Goal: Task Accomplishment & Management: Manage account settings

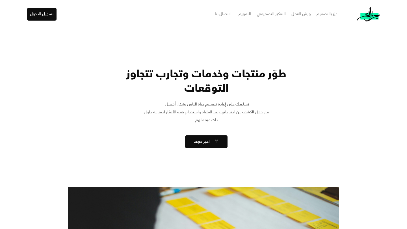
click at [299, 16] on div "ورش العمل" at bounding box center [300, 14] width 19 height 8
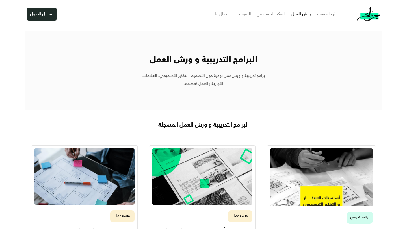
click at [40, 13] on button "تسجيل الدخول" at bounding box center [41, 14] width 29 height 13
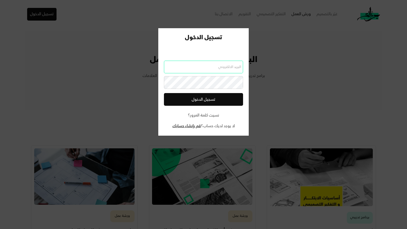
click at [220, 68] on input "email" at bounding box center [203, 67] width 79 height 13
type input "7amadch@gmail.com"
click at [211, 117] on div "نسيت كلمة المرور؟" at bounding box center [203, 116] width 79 height 8
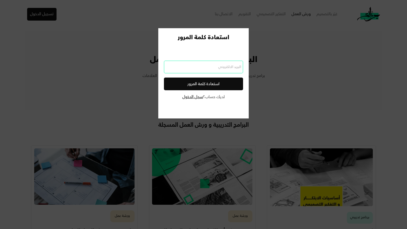
click at [201, 67] on input "email" at bounding box center [203, 67] width 79 height 13
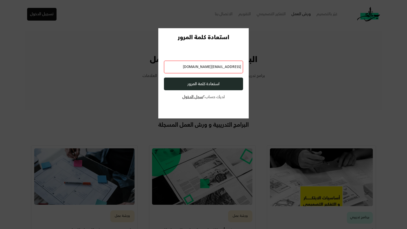
type input "7amadch@gmail.com"
click at [205, 88] on button "استعادة كلمة المرور" at bounding box center [203, 84] width 79 height 13
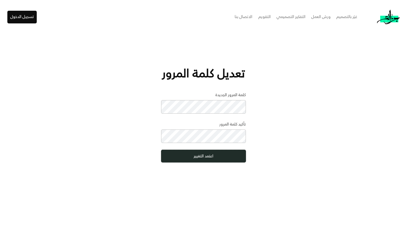
click at [211, 159] on button "اعتمد التغيير" at bounding box center [203, 156] width 85 height 13
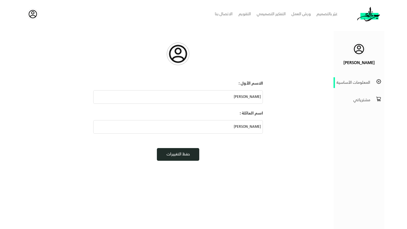
click at [187, 155] on button "حفظ التغييرات" at bounding box center [178, 154] width 42 height 13
click at [175, 157] on button "حفظ التغييرات" at bounding box center [178, 154] width 42 height 13
click at [357, 101] on div "مشترياتي" at bounding box center [352, 100] width 35 height 8
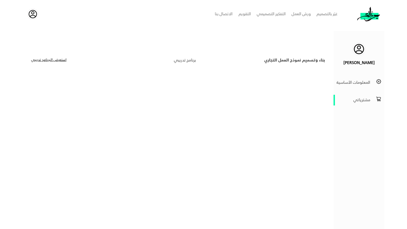
click at [50, 62] on link "استعرض الـبرنامج تدريبي" at bounding box center [48, 61] width 35 height 6
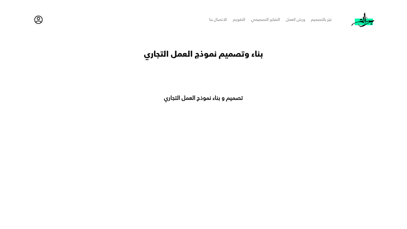
click at [212, 103] on h3 "تصميم و بناء نموذج العمل التجاري" at bounding box center [203, 101] width 226 height 13
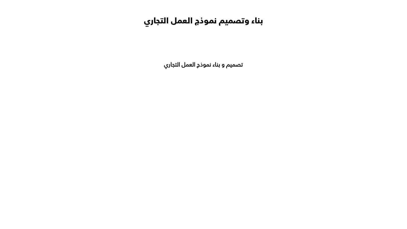
scroll to position [64, 0]
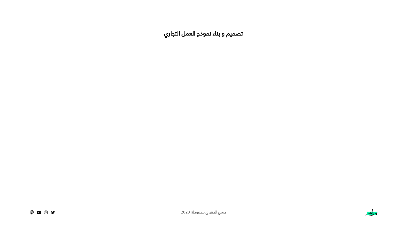
click at [187, 184] on div at bounding box center [203, 119] width 226 height 130
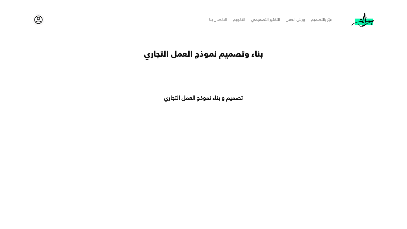
click at [186, 56] on div "بناء وتصميم نموذج العمل التجاري" at bounding box center [203, 55] width 350 height 12
click at [209, 101] on h3 "تصميم و بناء نموذج العمل التجاري" at bounding box center [203, 101] width 226 height 13
click at [321, 21] on div "غيّر بالتصميم" at bounding box center [321, 20] width 21 height 8
click at [289, 20] on div "ورش العمل" at bounding box center [295, 20] width 19 height 8
click at [38, 21] on img at bounding box center [38, 20] width 10 height 10
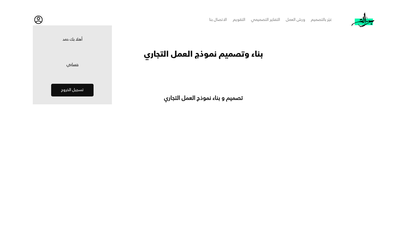
click at [74, 64] on link "حسابي" at bounding box center [72, 65] width 73 height 6
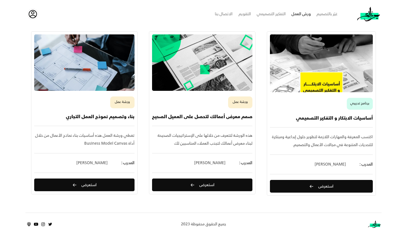
scroll to position [132, 0]
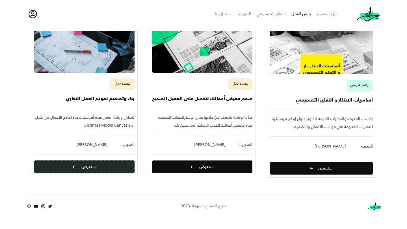
click at [108, 170] on button "استعرض" at bounding box center [84, 167] width 100 height 13
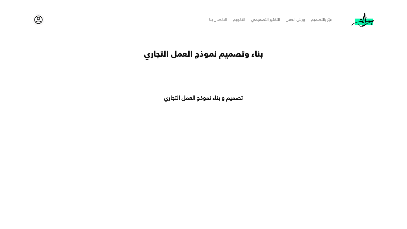
click at [207, 99] on h3 "تصميم و بناء نموذج العمل التجاري" at bounding box center [203, 101] width 226 height 13
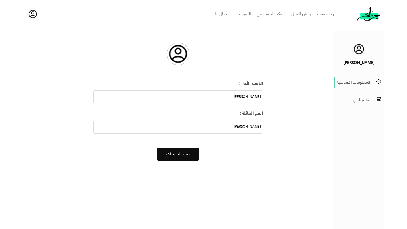
click at [365, 99] on div "مشترياتي" at bounding box center [352, 100] width 35 height 8
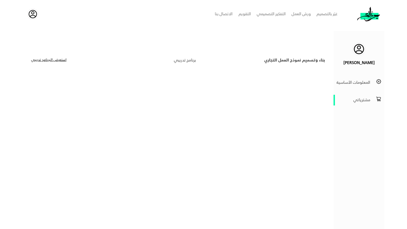
click at [284, 59] on div "بناء وتصميم نموذج العمل التجاري" at bounding box center [264, 61] width 123 height 8
click at [188, 59] on div "برنامج تدريبي" at bounding box center [134, 61] width 123 height 8
click at [50, 59] on link "استعرض الـبرنامج تدريبي" at bounding box center [48, 61] width 35 height 6
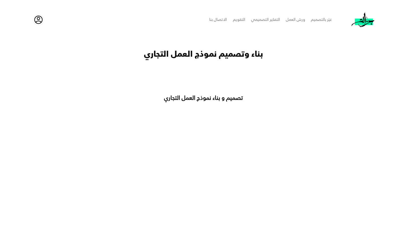
click at [216, 51] on div "بناء وتصميم نموذج العمل التجاري" at bounding box center [203, 55] width 350 height 12
click at [216, 75] on div "بناء وتصميم نموذج العمل التجاري تصميم و بناء نموذج العمل التجاري" at bounding box center [203, 151] width 350 height 206
click at [221, 98] on h3 "تصميم و بناء نموذج العمل التجاري" at bounding box center [203, 101] width 226 height 13
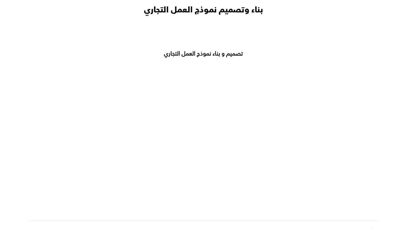
scroll to position [64, 0]
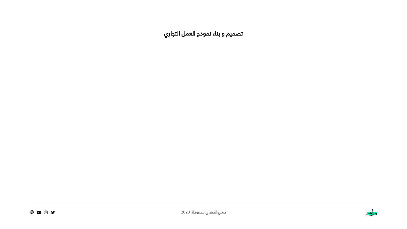
click at [88, 169] on div "تصميم و بناء نموذج العمل التجاري" at bounding box center [203, 110] width 350 height 160
click at [87, 124] on div "تصميم و بناء نموذج العمل التجاري" at bounding box center [203, 110] width 350 height 160
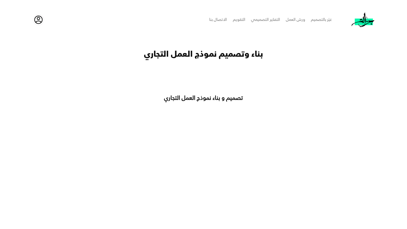
click at [88, 129] on div "تصميم و بناء نموذج العمل التجاري" at bounding box center [203, 175] width 350 height 160
click at [301, 102] on h3 "تصميم و بناء نموذج العمل التجاري" at bounding box center [203, 101] width 226 height 13
click at [361, 85] on div "بناء وتصميم نموذج العمل التجاري تصميم و بناء نموذج العمل التجاري" at bounding box center [203, 151] width 350 height 206
click at [339, 155] on div "تصميم و بناء نموذج العمل التجاري" at bounding box center [203, 175] width 350 height 160
click at [85, 141] on div "تصميم و بناء نموذج العمل التجاري" at bounding box center [203, 175] width 350 height 160
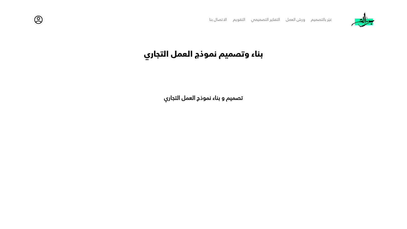
click at [361, 23] on img at bounding box center [363, 19] width 23 height 14
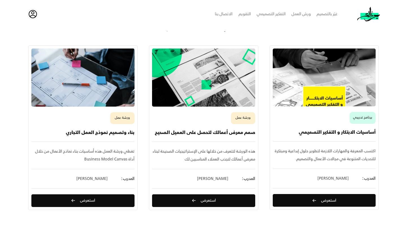
scroll to position [392, 0]
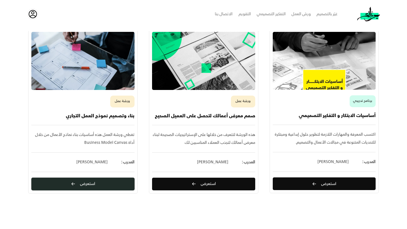
click at [79, 185] on button "استعرض" at bounding box center [82, 184] width 103 height 13
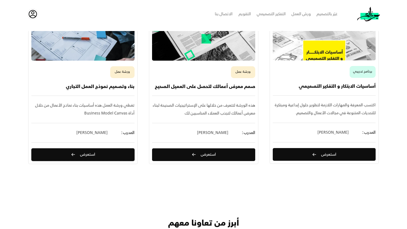
scroll to position [456, 0]
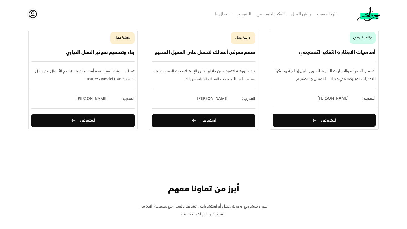
click at [305, 13] on div "ورش العمل" at bounding box center [300, 14] width 19 height 8
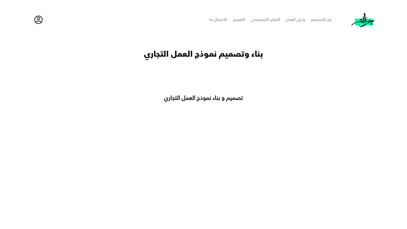
click at [222, 99] on h3 "تصميم و بناء نموذج العمل التجاري" at bounding box center [203, 101] width 226 height 13
click at [222, 53] on div "بناء وتصميم نموذج العمل التجاري" at bounding box center [203, 55] width 350 height 12
click at [260, 77] on div "بناء وتصميم نموذج العمل التجاري تصميم و بناء نموذج العمل التجاري" at bounding box center [203, 151] width 350 height 206
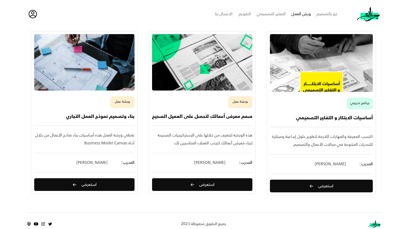
scroll to position [132, 0]
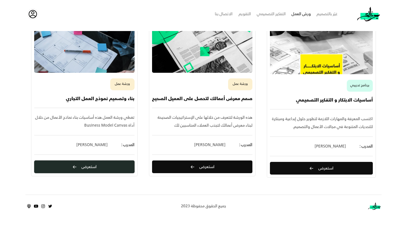
click at [105, 167] on button "استعرض" at bounding box center [84, 167] width 100 height 13
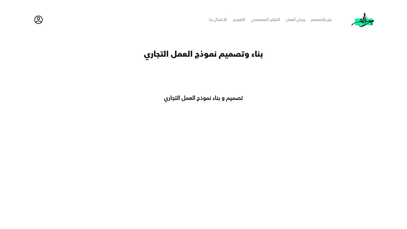
scroll to position [6, 0]
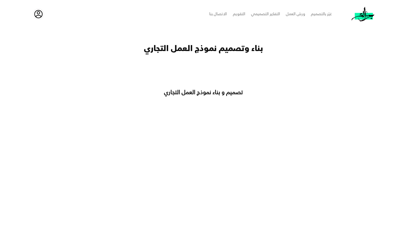
click at [214, 94] on h3 "تصميم و بناء نموذج العمل التجاري" at bounding box center [203, 95] width 226 height 13
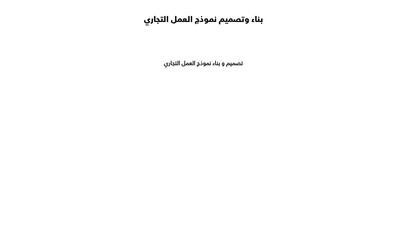
scroll to position [9, 0]
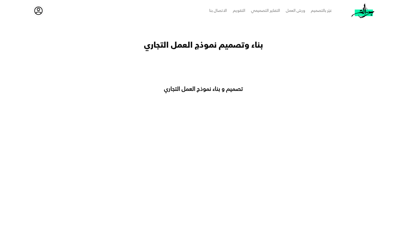
click at [216, 50] on div "بناء وتصميم نموذج العمل التجاري" at bounding box center [203, 46] width 350 height 12
click at [216, 69] on div "بناء وتصميم نموذج العمل التجاري تصميم و بناء نموذج العمل التجاري" at bounding box center [203, 142] width 350 height 206
click at [229, 45] on div "بناء وتصميم نموذج العمل التجاري" at bounding box center [203, 46] width 350 height 12
click at [276, 85] on div "بناء وتصميم نموذج العمل التجاري تصميم و بناء نموذج العمل التجاري" at bounding box center [203, 142] width 350 height 206
